Goal: Information Seeking & Learning: Learn about a topic

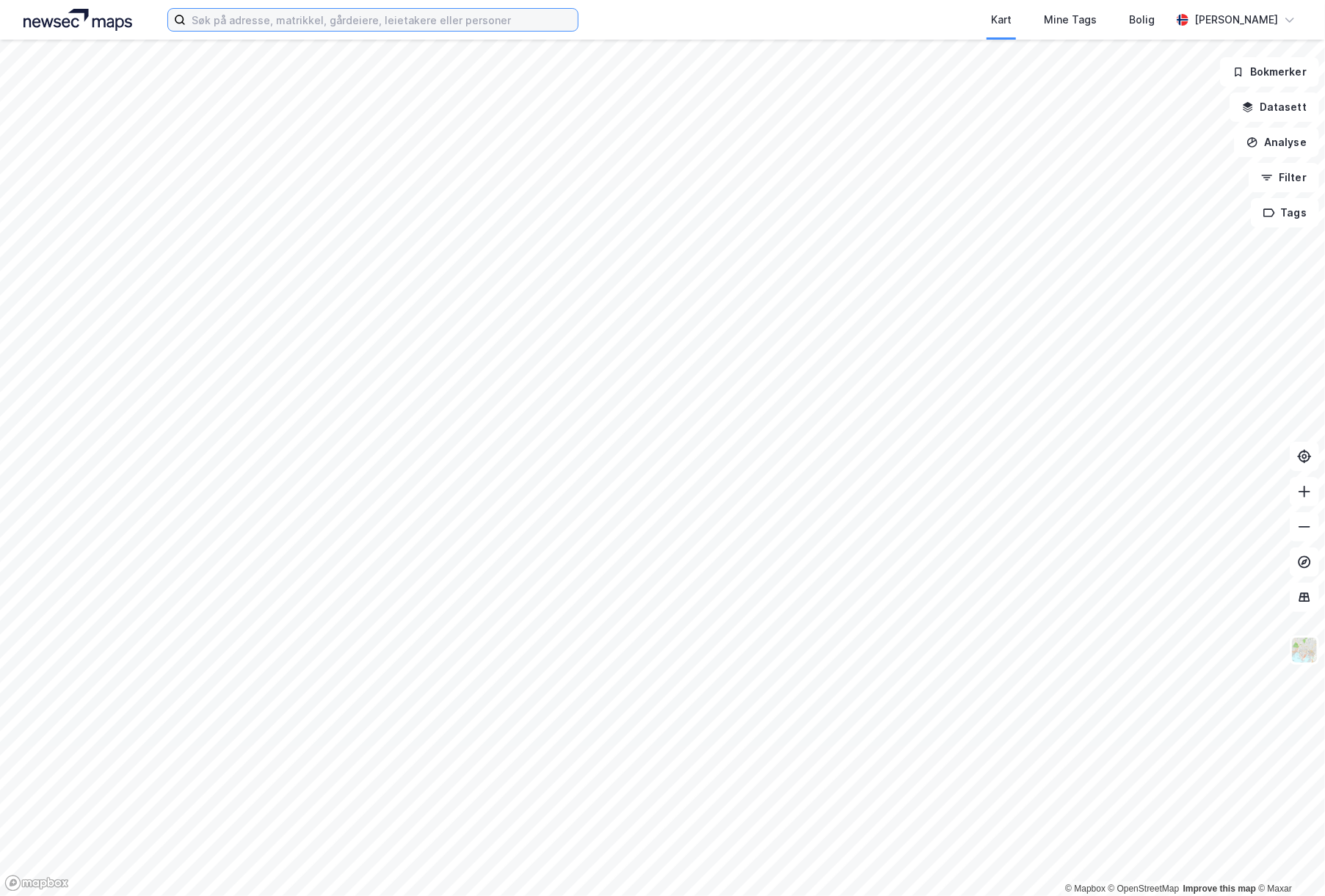
click at [309, 22] on input at bounding box center [381, 19] width 392 height 22
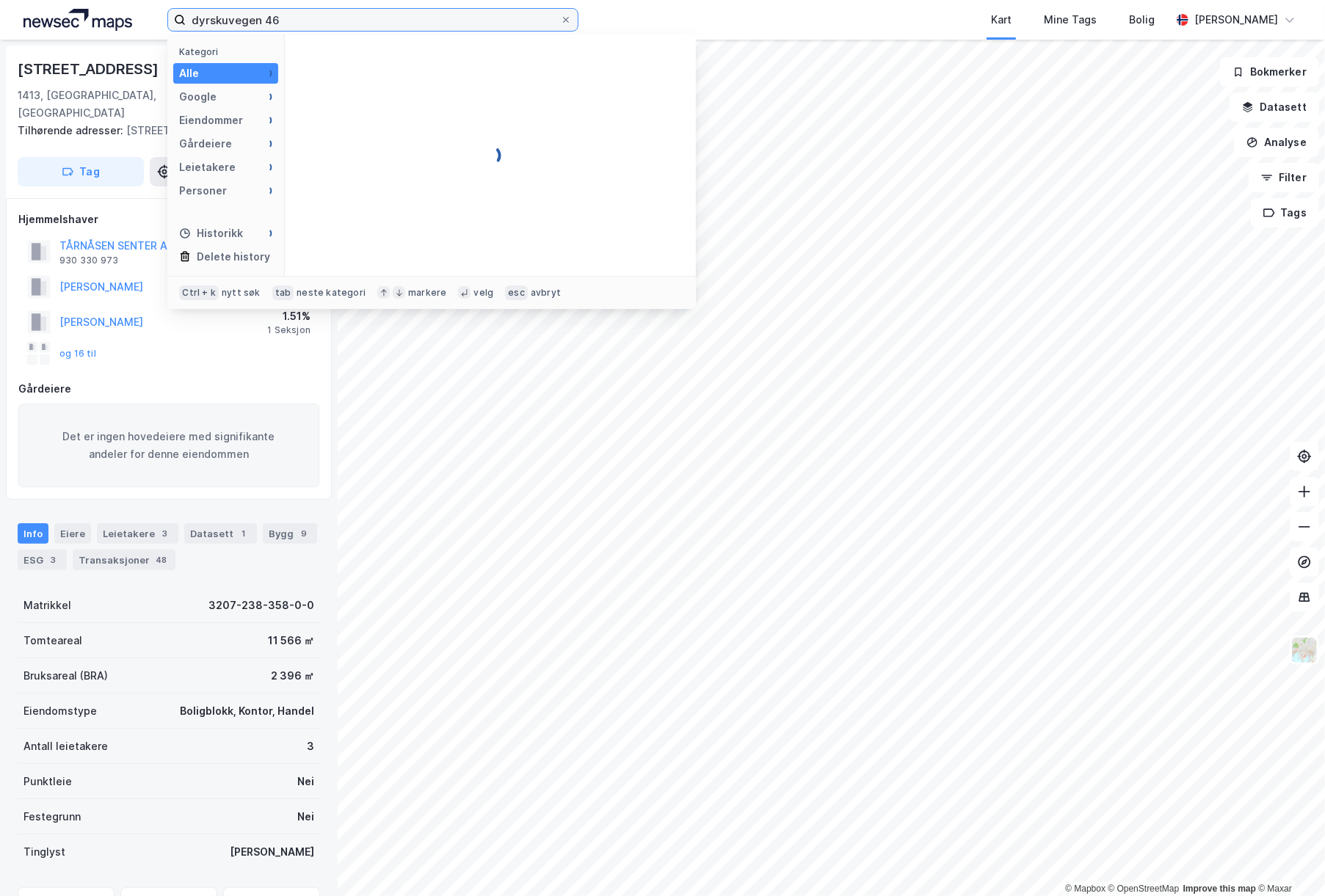
type input "dyrskuvegen 46"
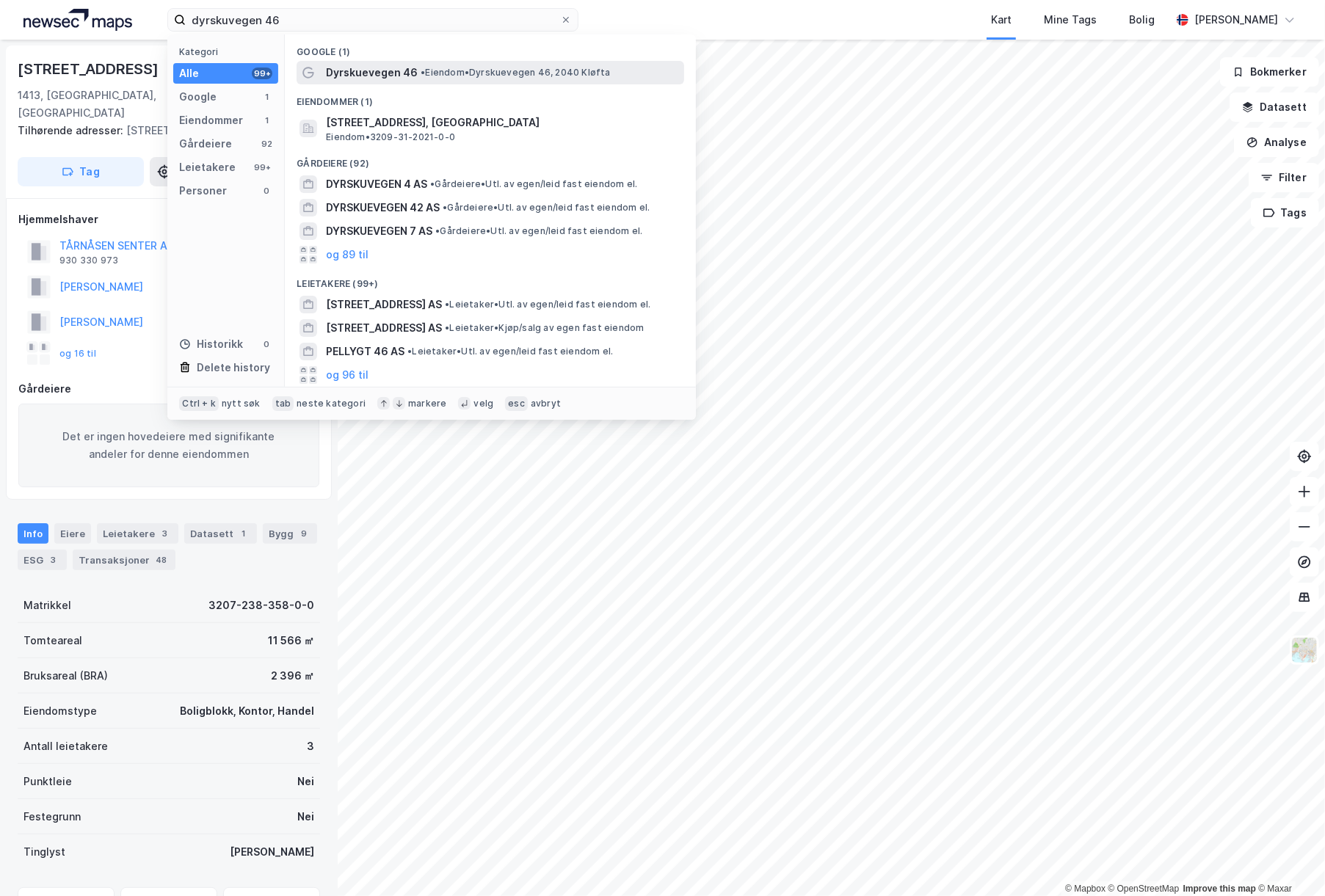
click at [379, 65] on span "Dyrskuevegen 46" at bounding box center [372, 72] width 92 height 18
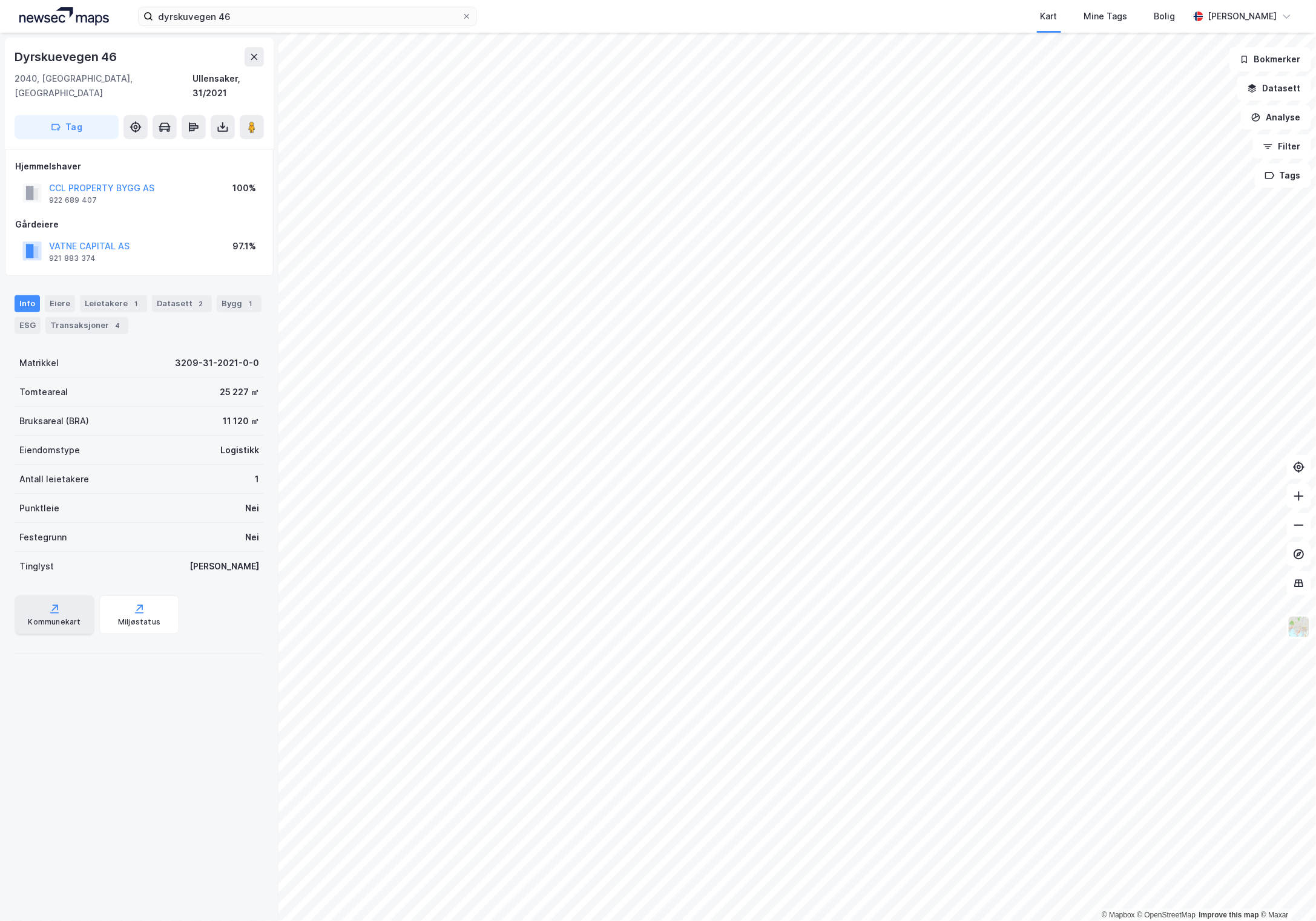
click at [67, 595] on div "Kommunekart" at bounding box center [55, 615] width 80 height 39
